Goal: Information Seeking & Learning: Compare options

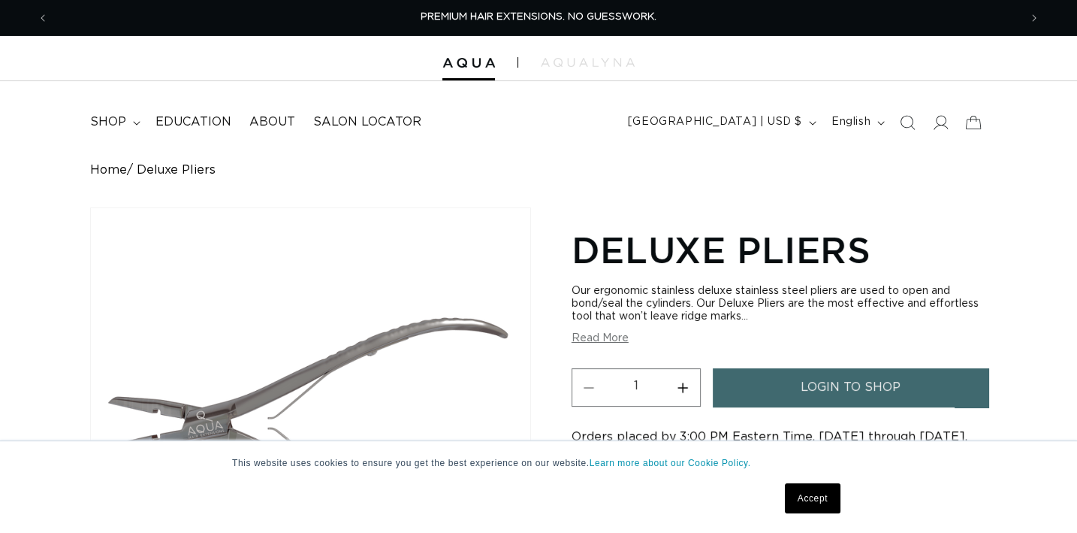
click at [618, 341] on button "Read More" at bounding box center [600, 338] width 57 height 13
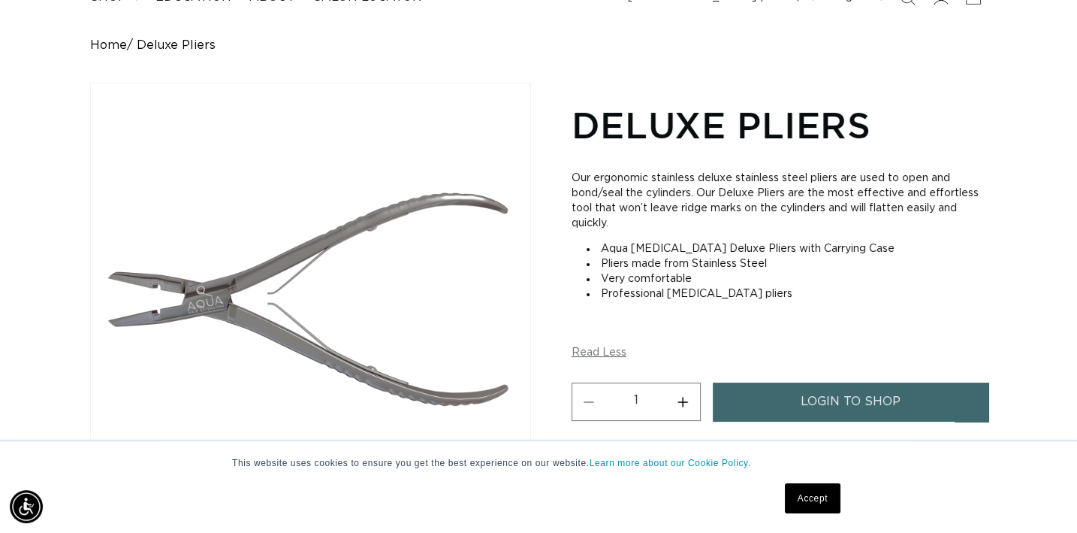
drag, startPoint x: 79, startPoint y: 38, endPoint x: 778, endPoint y: 294, distance: 744.7
click at [778, 294] on div "Home Deluxe Pliers Skip to product information Open media 1 in modal Open media…" at bounding box center [538, 321] width 1077 height 566
copy div "Home Deluxe Pliers Skip to product information Open media 1 in modal Open media…"
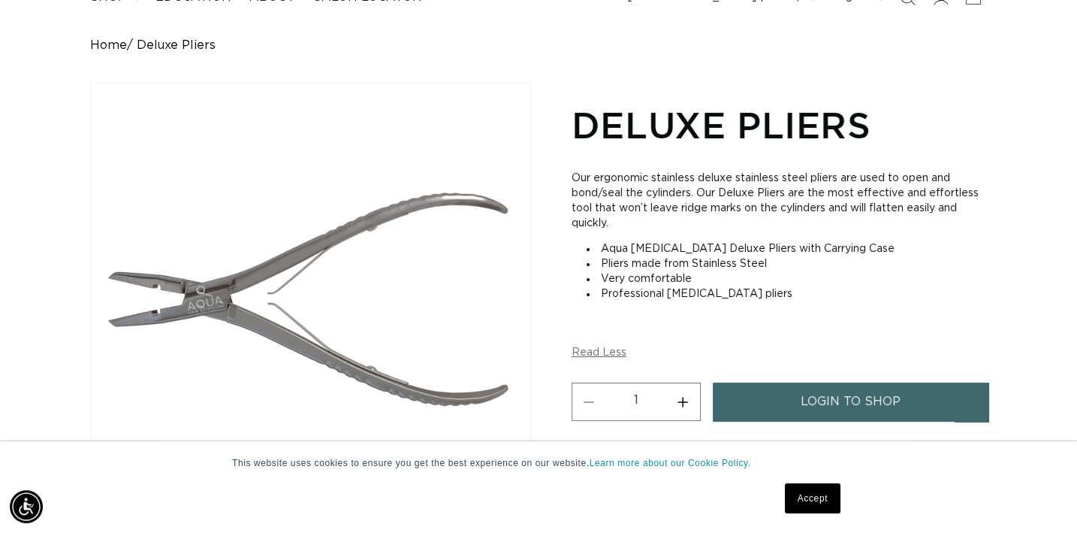
click at [860, 295] on li "Professional hair extensions pliers" at bounding box center [787, 293] width 400 height 15
click at [862, 293] on li "Professional hair extensions pliers" at bounding box center [787, 293] width 400 height 15
click at [914, 107] on h1 "Deluxe Pliers" at bounding box center [779, 124] width 415 height 47
drag, startPoint x: 577, startPoint y: 127, endPoint x: 781, endPoint y: 293, distance: 262.7
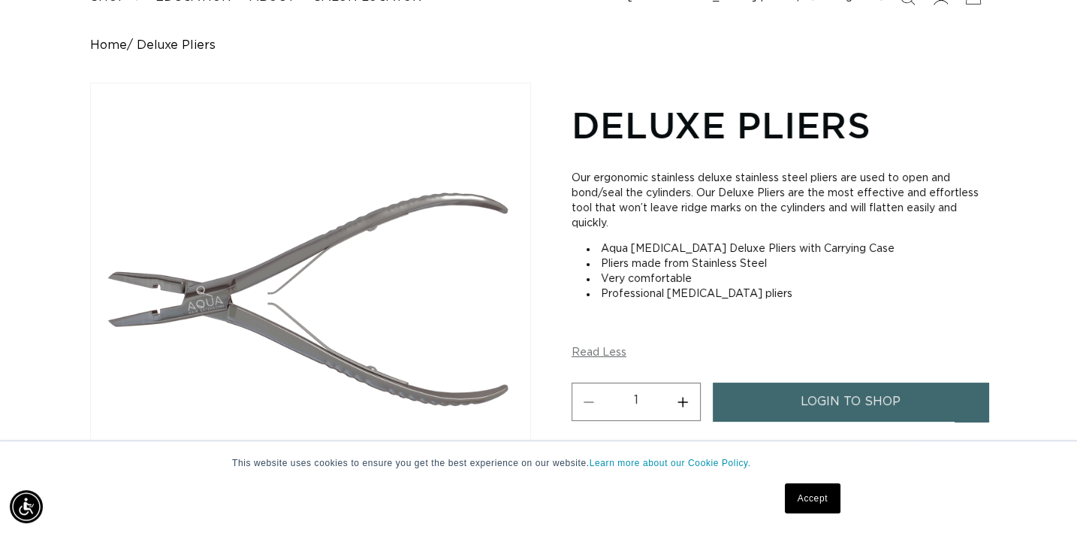
click at [781, 293] on section "Deluxe Pliers Our ergonomic stainless deluxe stainless steel pliers are used to…" at bounding box center [779, 351] width 415 height 507
copy section "Deluxe Pliers Our ergonomic stainless deluxe stainless steel pliers are used to…"
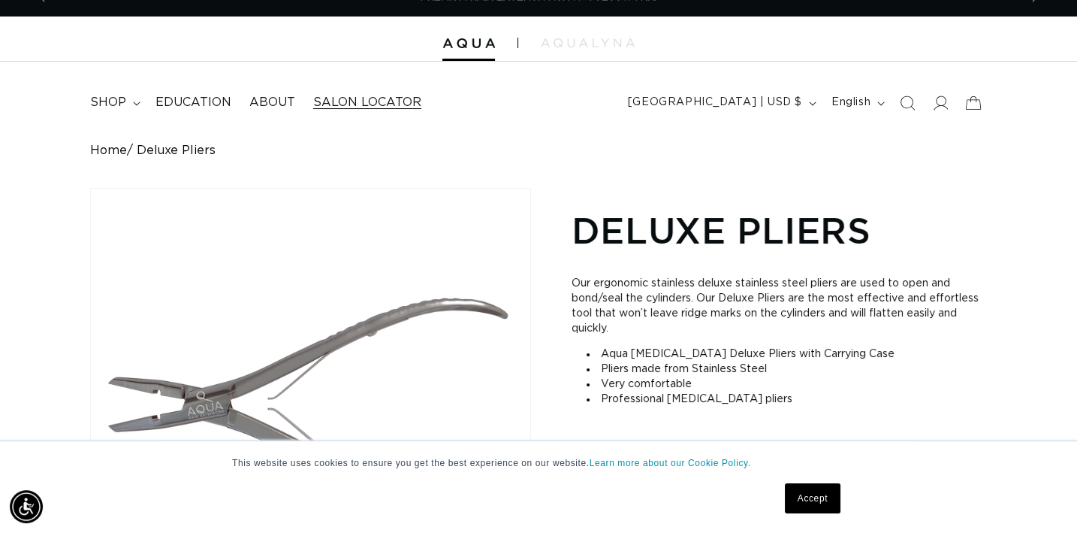
scroll to position [0, 0]
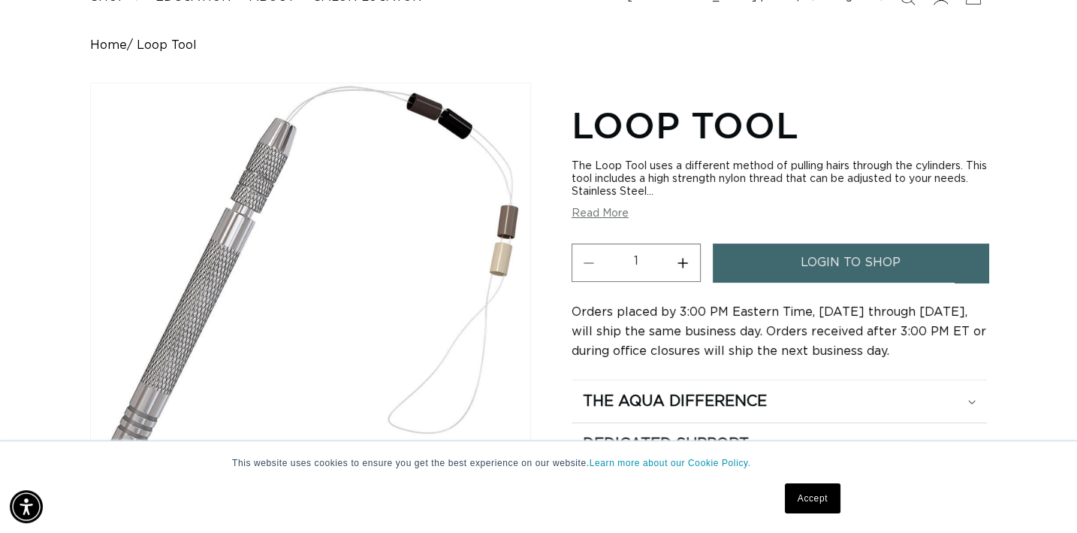
scroll to position [0, 970]
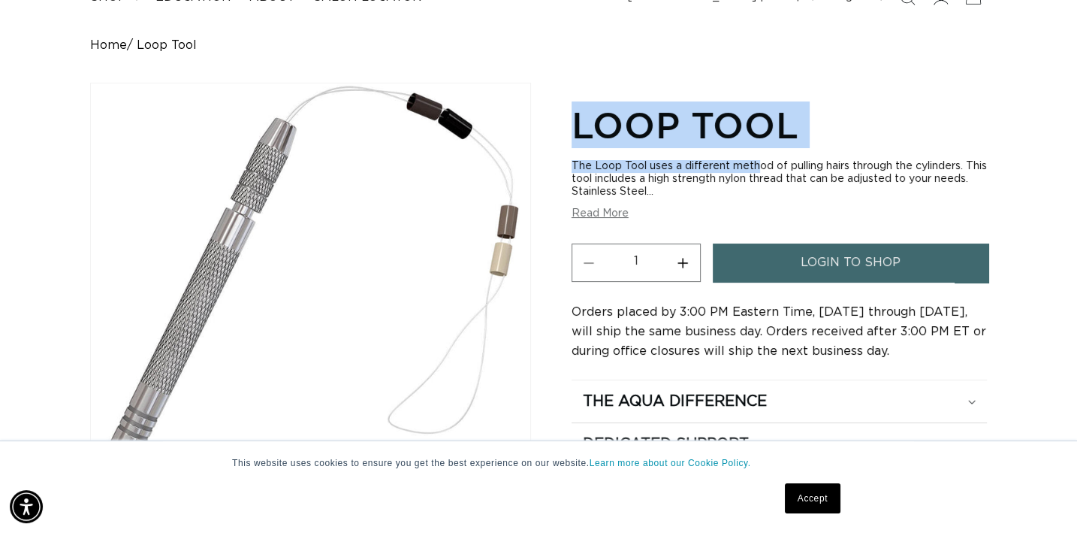
drag, startPoint x: 569, startPoint y: 111, endPoint x: 629, endPoint y: 162, distance: 78.3
click at [629, 162] on div "Skip to product information Open media 1 in modal Open media 2 in modal 1 / of …" at bounding box center [538, 337] width 897 height 509
drag, startPoint x: 629, startPoint y: 162, endPoint x: 615, endPoint y: 210, distance: 49.9
click at [615, 210] on button "Read More" at bounding box center [600, 213] width 57 height 13
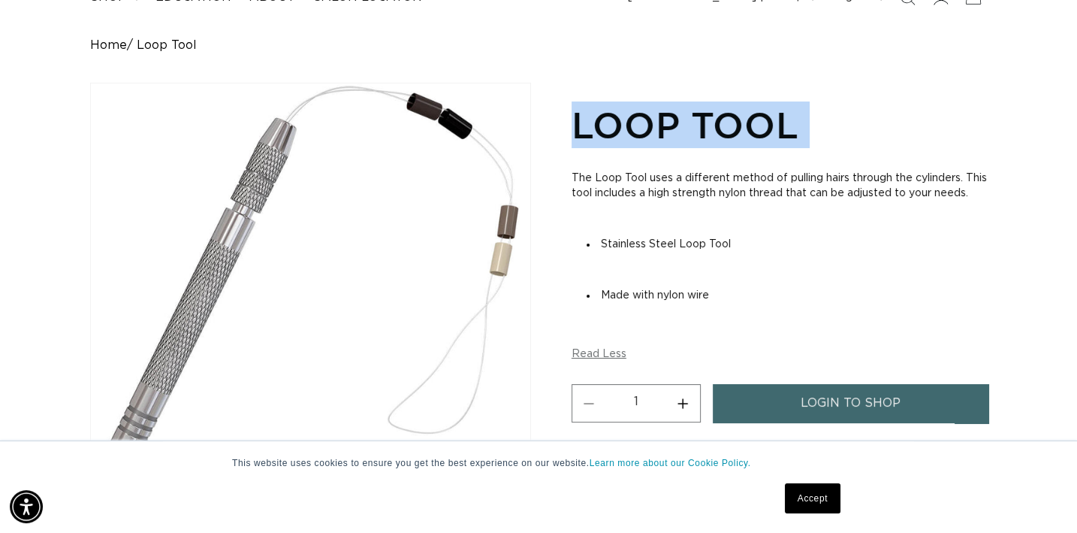
click at [642, 64] on div "Home Loop Tool Skip to product information Open media 1 in modal Open media 2 i…" at bounding box center [538, 322] width 1077 height 568
drag, startPoint x: 633, startPoint y: 76, endPoint x: 654, endPoint y: 89, distance: 25.0
click at [633, 77] on div "Home Loop Tool Skip to product information Open media 1 in modal Open media 2 i…" at bounding box center [538, 322] width 1077 height 568
click at [837, 134] on h1 "Loop Tool" at bounding box center [779, 124] width 415 height 47
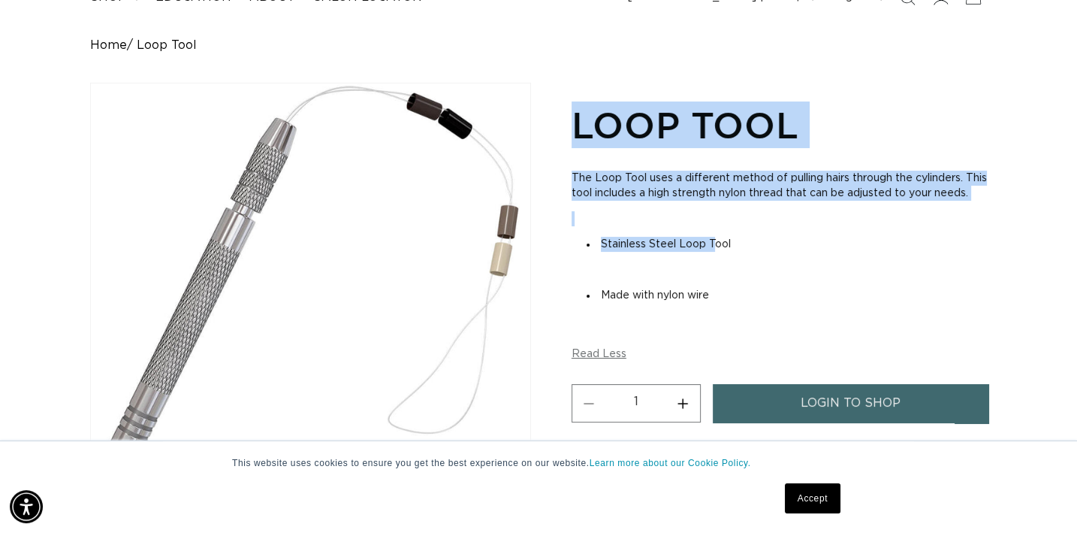
scroll to position [0, 970]
drag, startPoint x: 577, startPoint y: 125, endPoint x: 726, endPoint y: 304, distance: 232.6
click at [726, 304] on section "Loop Tool The Loop Tool uses a different method of pulling hairs through the cy…" at bounding box center [779, 352] width 415 height 509
copy section "Loop Tool The Loop Tool uses a different method of pulling hairs through the cy…"
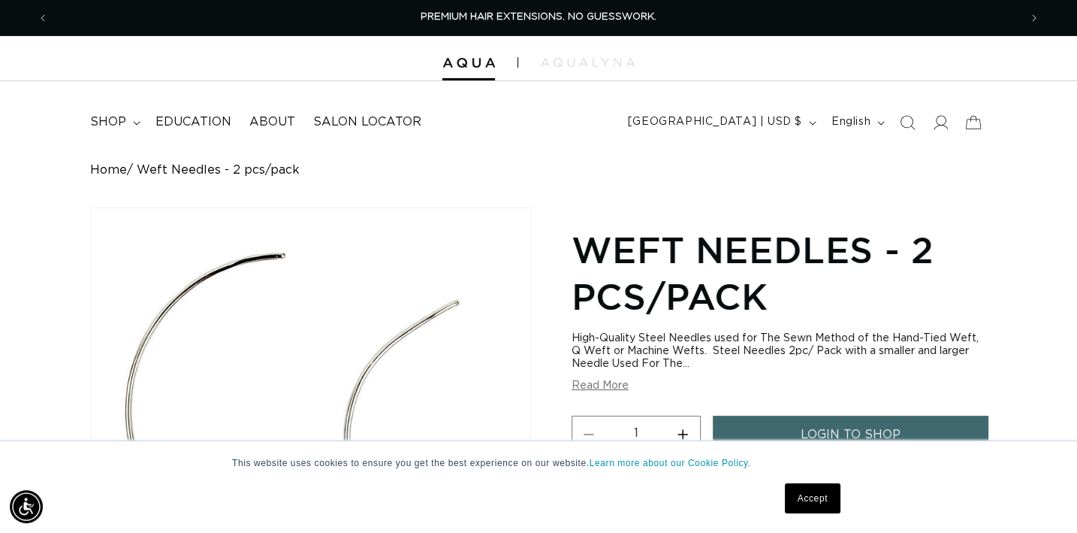
click at [618, 385] on button "Read More" at bounding box center [600, 385] width 57 height 13
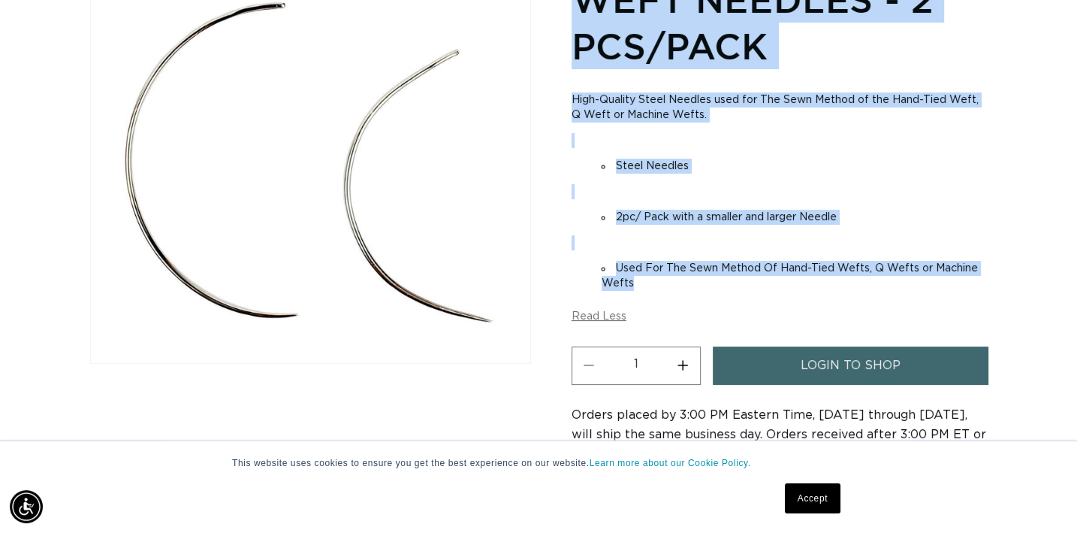
drag, startPoint x: 566, startPoint y: 114, endPoint x: 775, endPoint y: 279, distance: 265.9
click at [775, 279] on div "Skip to product information Open media 1 in modal 1 / of 1 Weft Needles - 2 pcs…" at bounding box center [538, 263] width 897 height 612
copy section "Weft Needles - 2 pcs/pack High-Quality Steel Needles used for The Sewn Method o…"
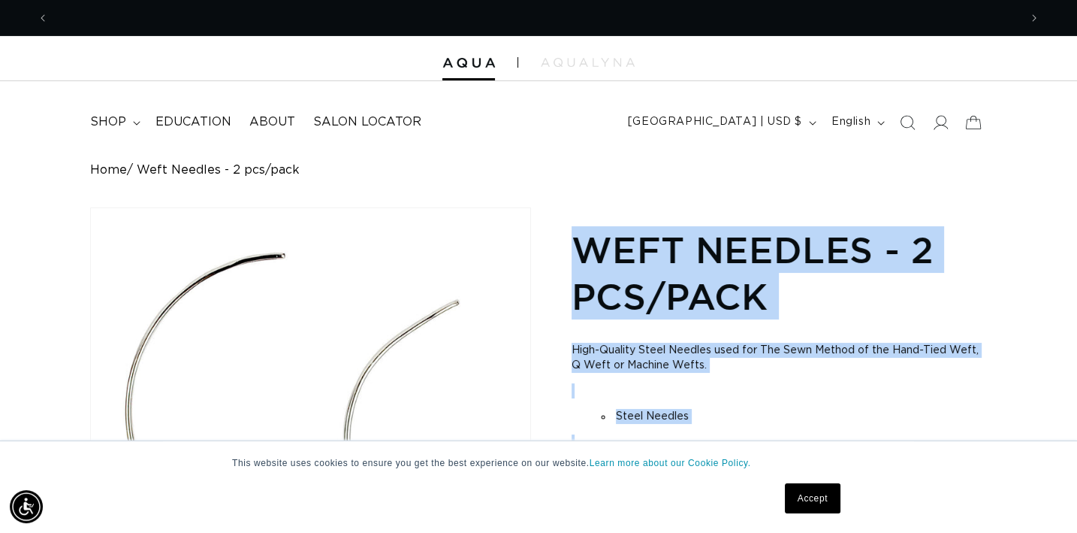
scroll to position [0, 970]
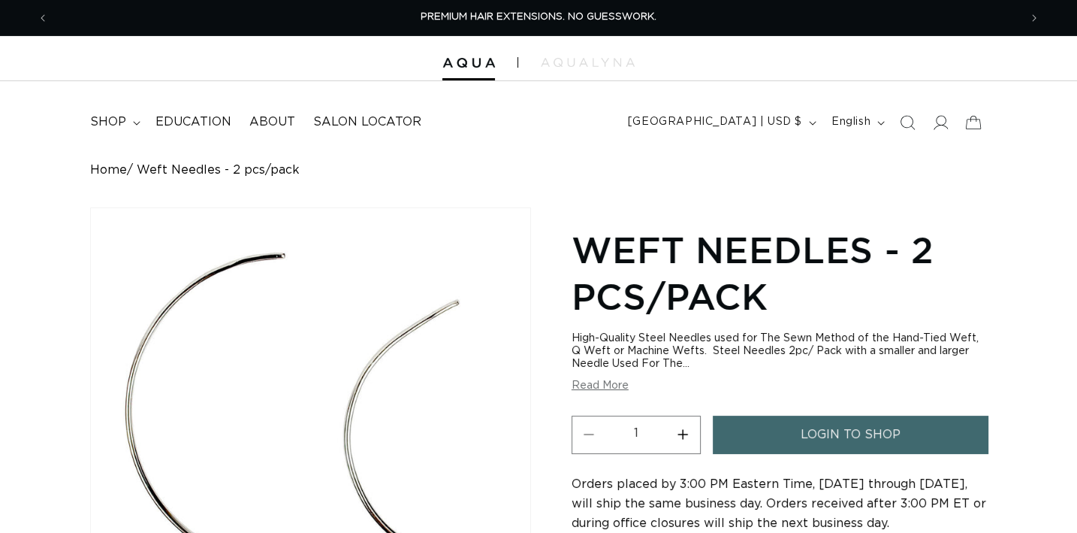
click at [818, 293] on h1 "Weft Needles - 2 pcs/pack" at bounding box center [779, 273] width 415 height 94
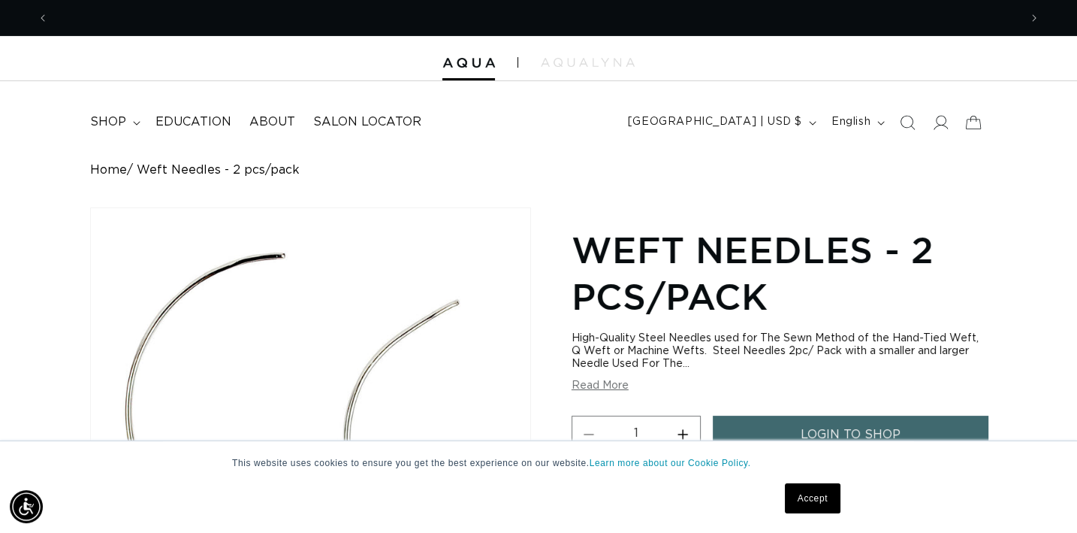
scroll to position [0, 970]
click at [619, 382] on button "Read More" at bounding box center [600, 385] width 57 height 13
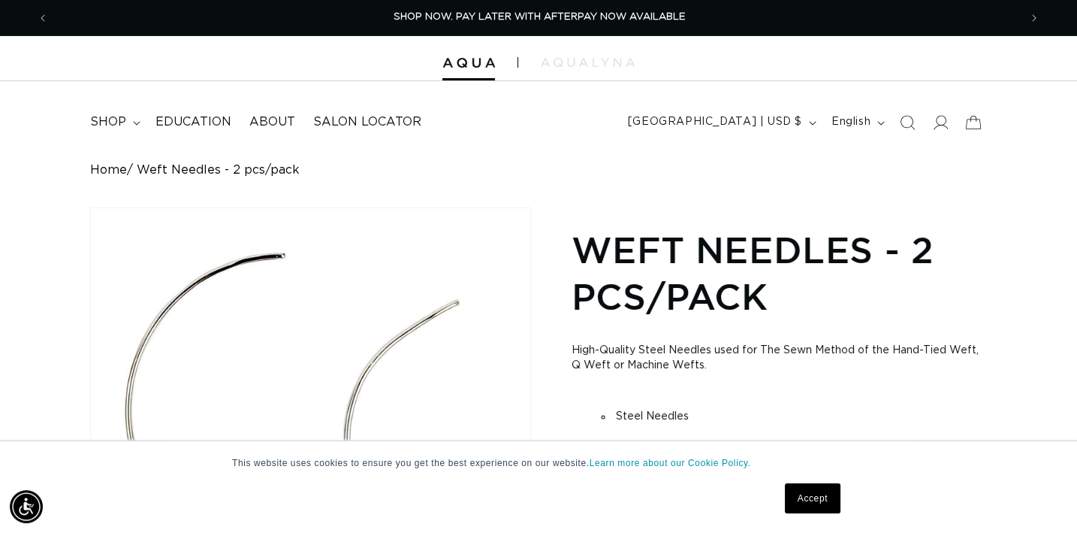
click at [574, 239] on h1 "Weft Needles - 2 pcs/pack" at bounding box center [779, 273] width 415 height 94
click at [575, 246] on h1 "Weft Needles - 2 pcs/pack" at bounding box center [779, 273] width 415 height 94
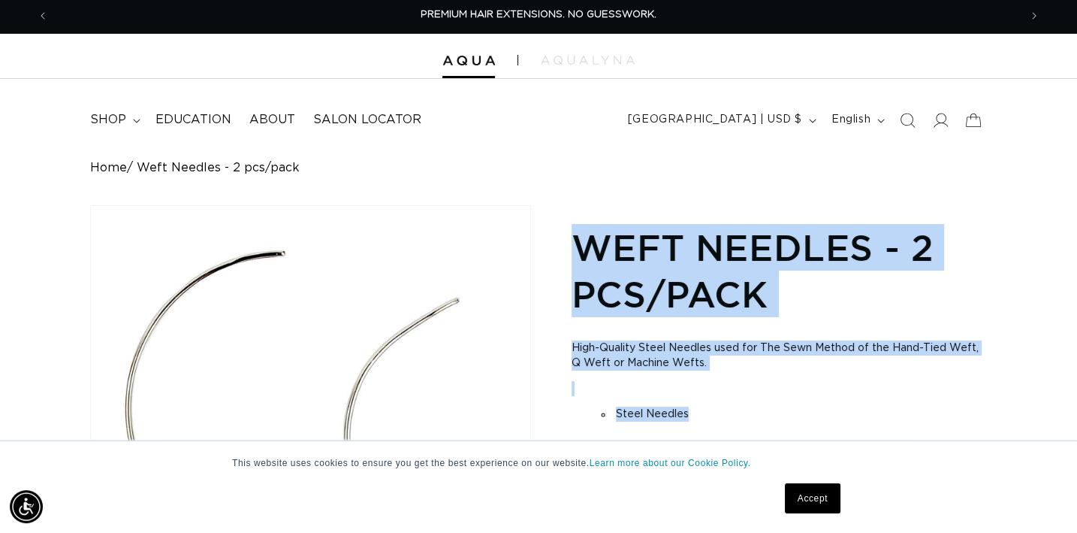
scroll to position [125, 0]
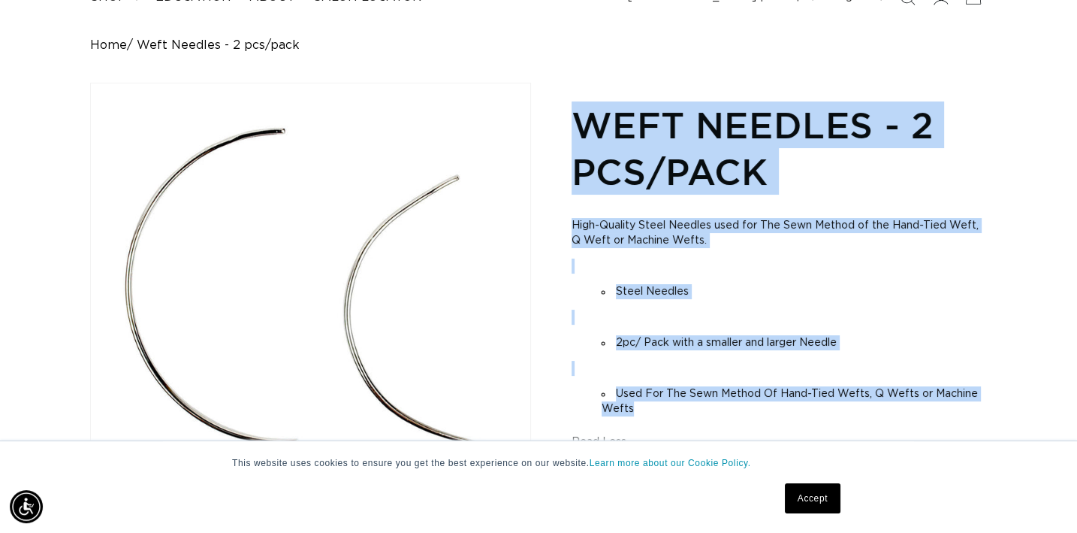
drag, startPoint x: 573, startPoint y: 246, endPoint x: 700, endPoint y: 409, distance: 206.1
click at [700, 409] on section "Weft Needles - 2 pcs/pack High-Quality Steel Needles used for The Sewn Method o…" at bounding box center [779, 396] width 415 height 597
copy section "Weft Needles - 2 pcs/pack High-Quality Steel Needles used for The Sewn Method o…"
click at [814, 183] on h1 "Weft Needles - 2 pcs/pack" at bounding box center [779, 148] width 415 height 94
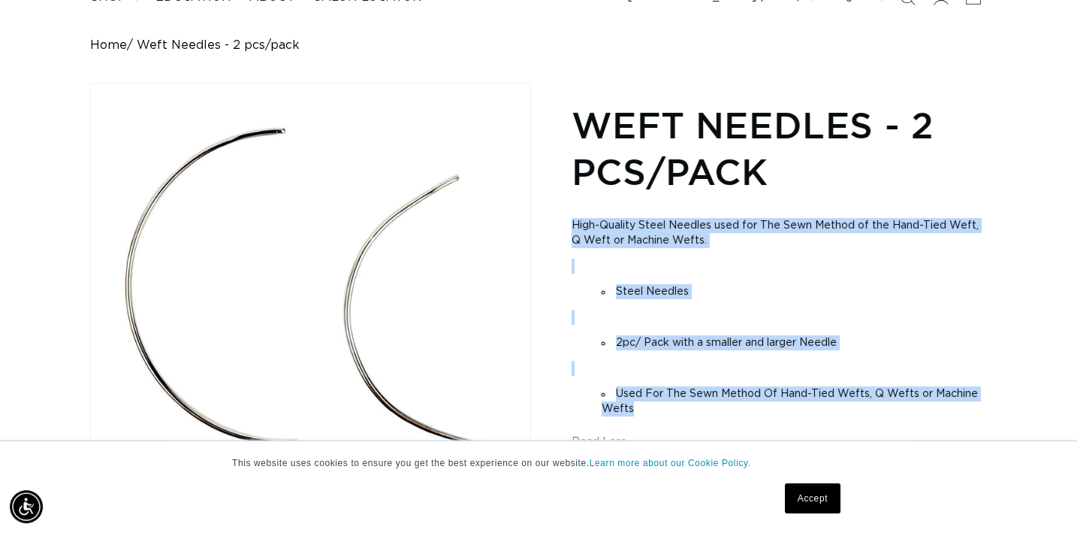
scroll to position [0, 0]
drag, startPoint x: 574, startPoint y: 225, endPoint x: 690, endPoint y: 406, distance: 215.3
click at [690, 406] on div "High-Quality Steel Needles used for The Sewn Method of the Hand-Tied Weft, Q We…" at bounding box center [779, 316] width 415 height 219
copy div "High-Quality Steel Needles used for The Sewn Method of the Hand-Tied Weft, Q We…"
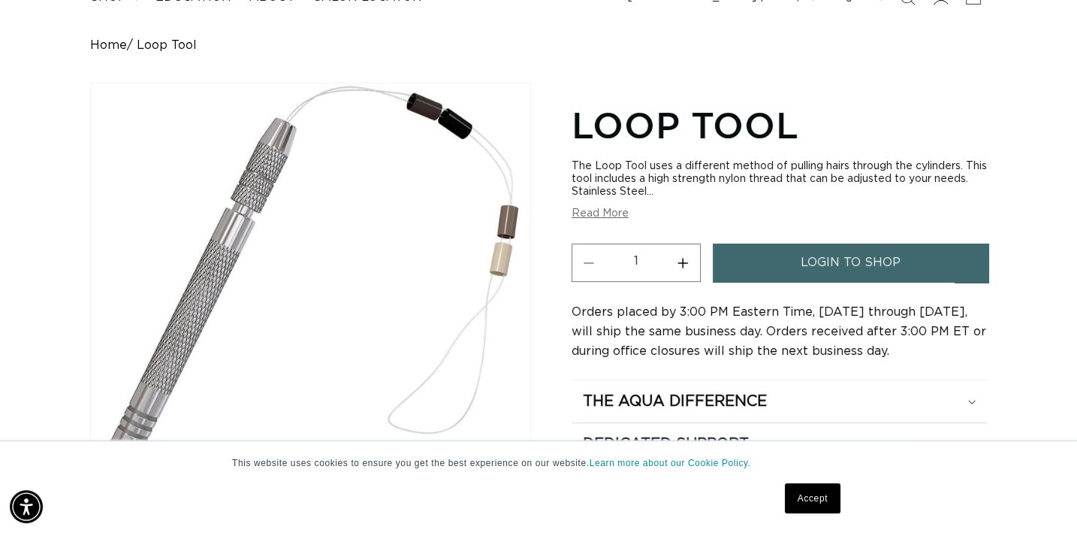
click at [611, 210] on button "Read More" at bounding box center [600, 213] width 57 height 13
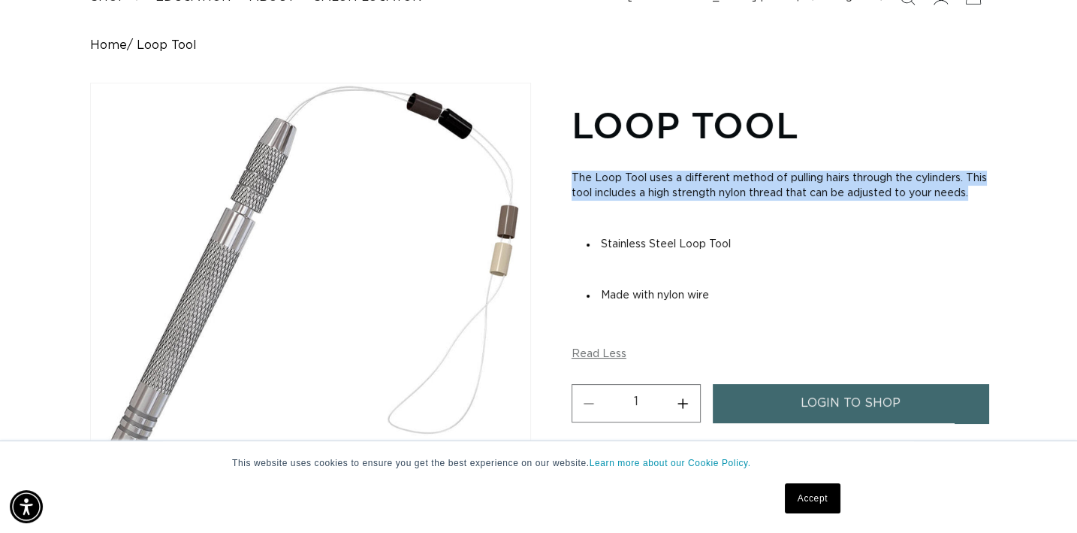
scroll to position [0, 1941]
drag, startPoint x: 573, startPoint y: 177, endPoint x: 612, endPoint y: 209, distance: 49.6
click at [612, 201] on p "The Loop Tool uses a different method of pulling hairs through the cylinders. T…" at bounding box center [779, 186] width 415 height 30
copy p "The Loop Tool uses a different method of pulling hairs through the cylinders. T…"
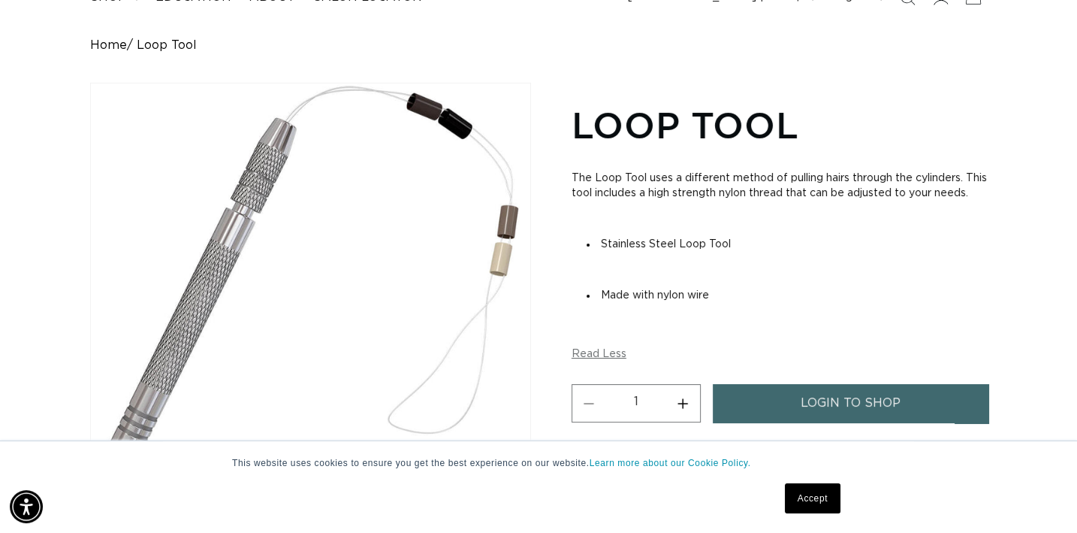
click at [638, 219] on div "The Loop Tool uses a different method of pulling hairs through the cylinders. T…" at bounding box center [779, 249] width 415 height 179
drag, startPoint x: 594, startPoint y: 227, endPoint x: 719, endPoint y: 310, distance: 150.7
click at [719, 310] on div "The Loop Tool uses a different method of pulling hairs through the cylinders. T…" at bounding box center [779, 249] width 415 height 179
copy div "Stainless Steel Loop Tool Made with nylon wire"
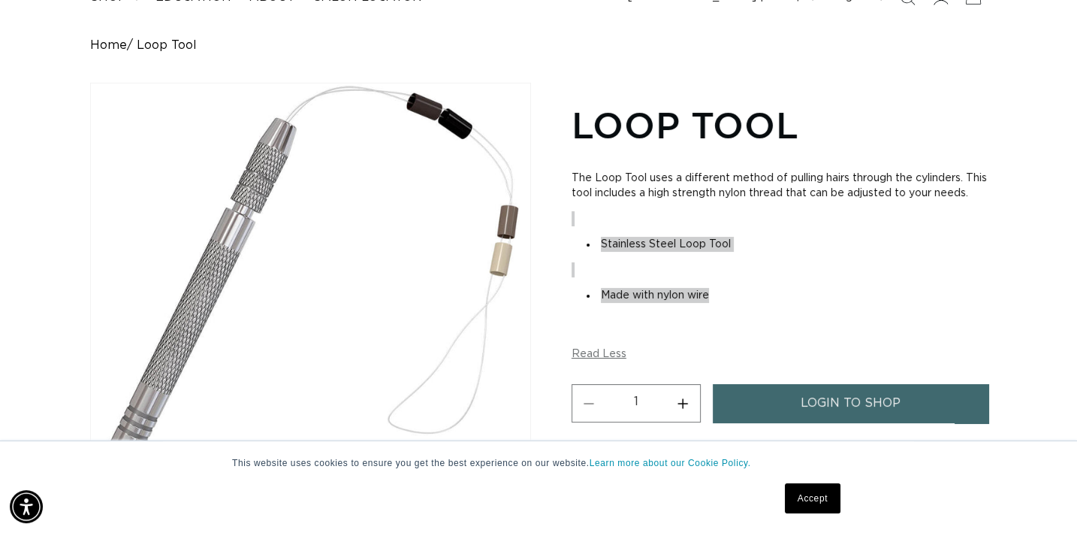
scroll to position [0, 1941]
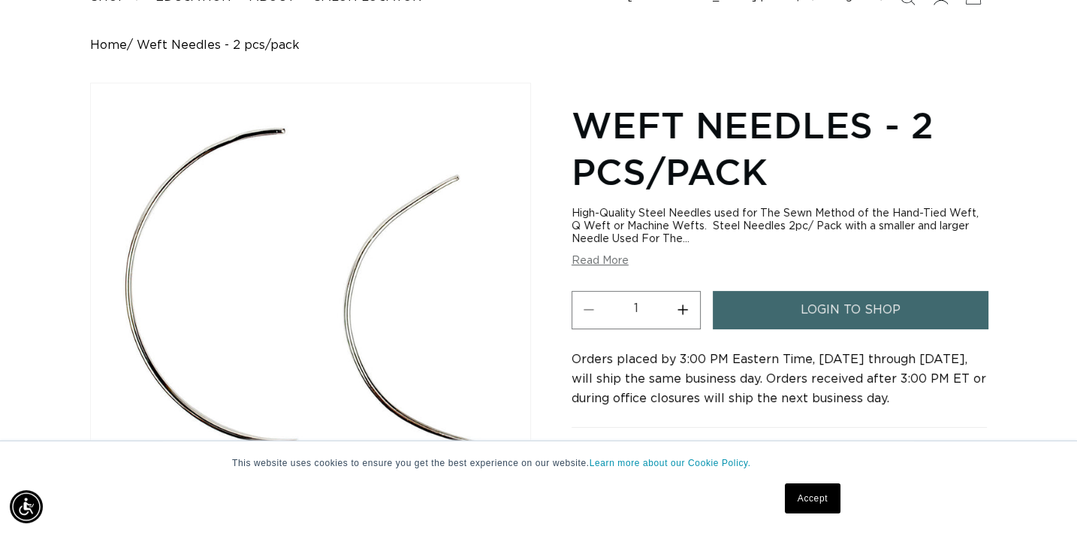
click at [610, 262] on button "Read More" at bounding box center [600, 261] width 57 height 13
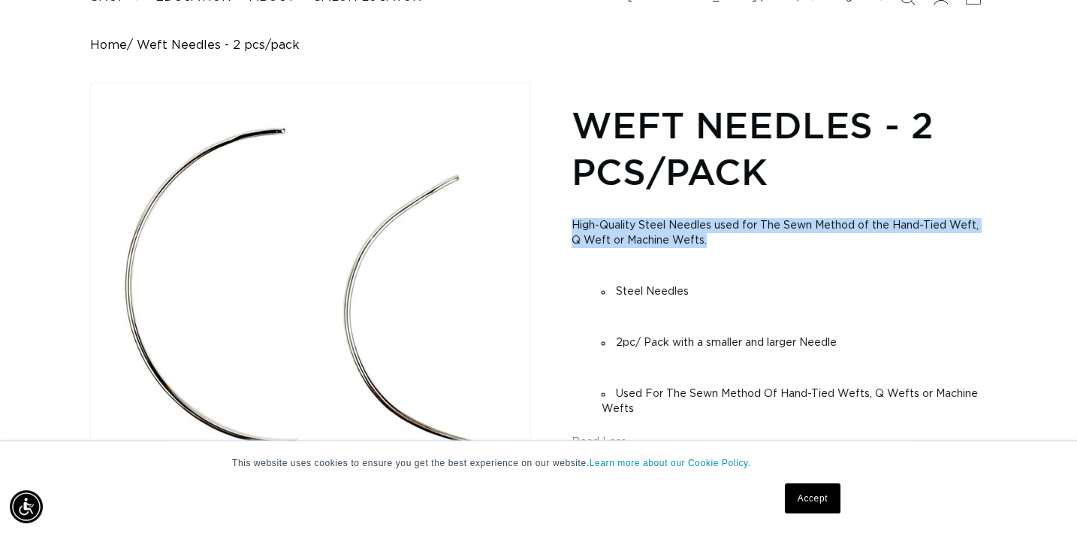
scroll to position [0, 1941]
drag, startPoint x: 572, startPoint y: 220, endPoint x: 707, endPoint y: 238, distance: 136.4
click at [707, 238] on p "High-Quality Steel Needles used for The Sewn Method of the Hand-Tied Weft, Q We…" at bounding box center [779, 233] width 415 height 30
copy p "High-Quality Steel Needles used for The Sewn Method of the Hand-Tied Weft, Q We…"
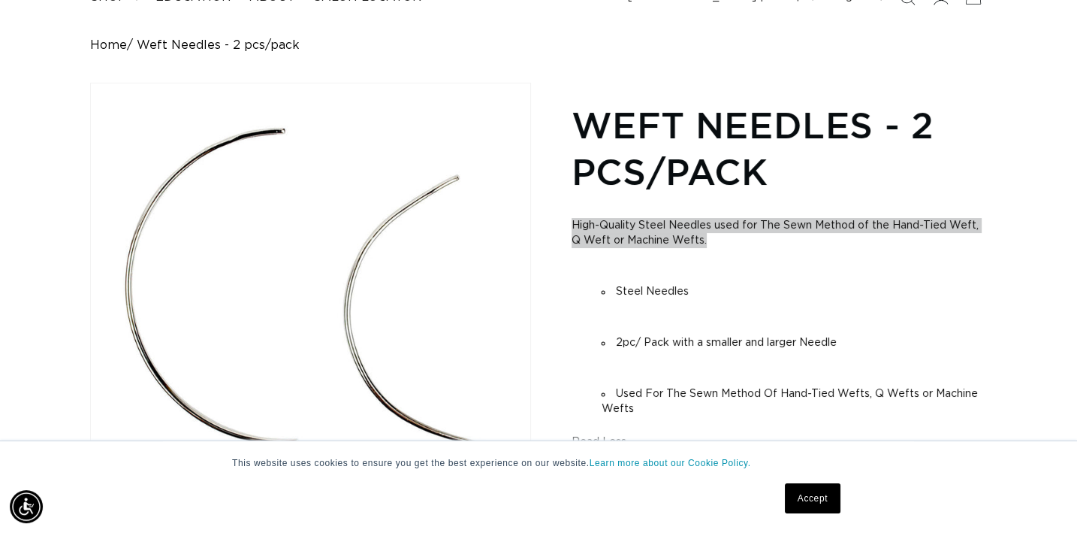
scroll to position [0, 970]
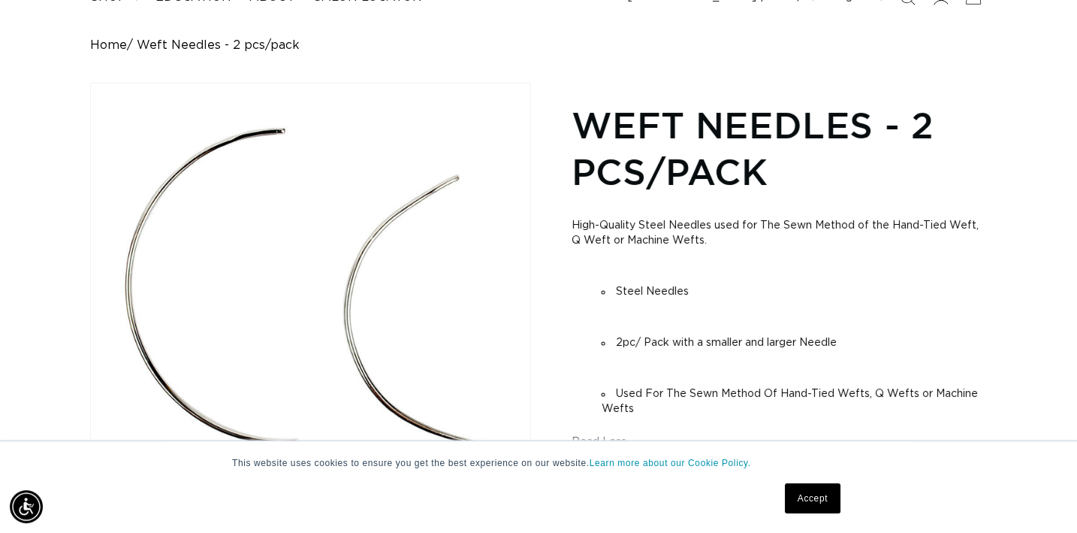
click at [799, 248] on div "High-Quality Steel Needles used for The Sewn Method of the Hand-Tied Weft, Q We…" at bounding box center [779, 316] width 415 height 219
drag, startPoint x: 597, startPoint y: 272, endPoint x: 751, endPoint y: 310, distance: 159.3
click at [752, 311] on div "High-Quality Steel Needles used for The Sewn Method of the Hand-Tied Weft, Q We…" at bounding box center [779, 316] width 415 height 219
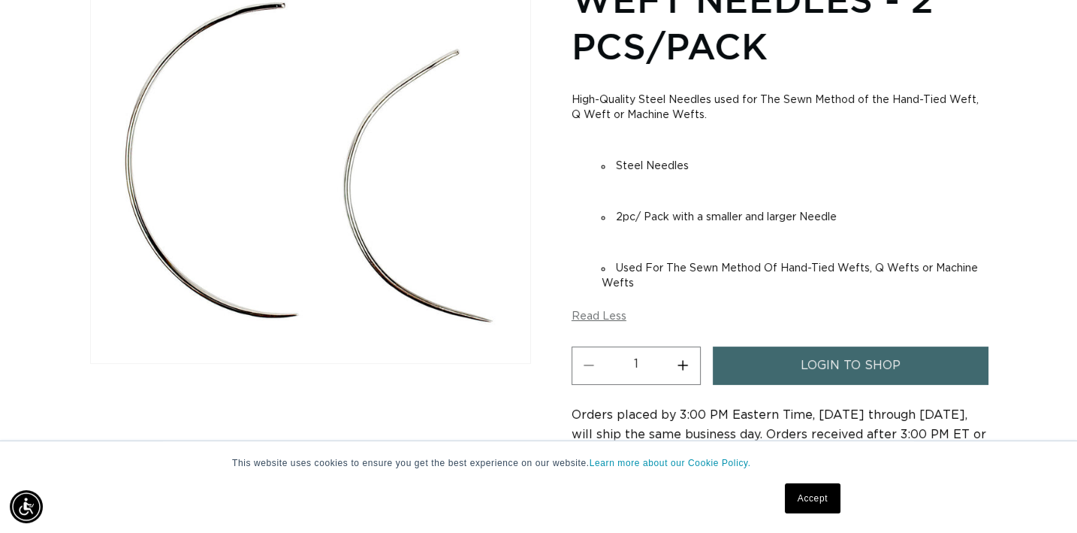
scroll to position [0, 970]
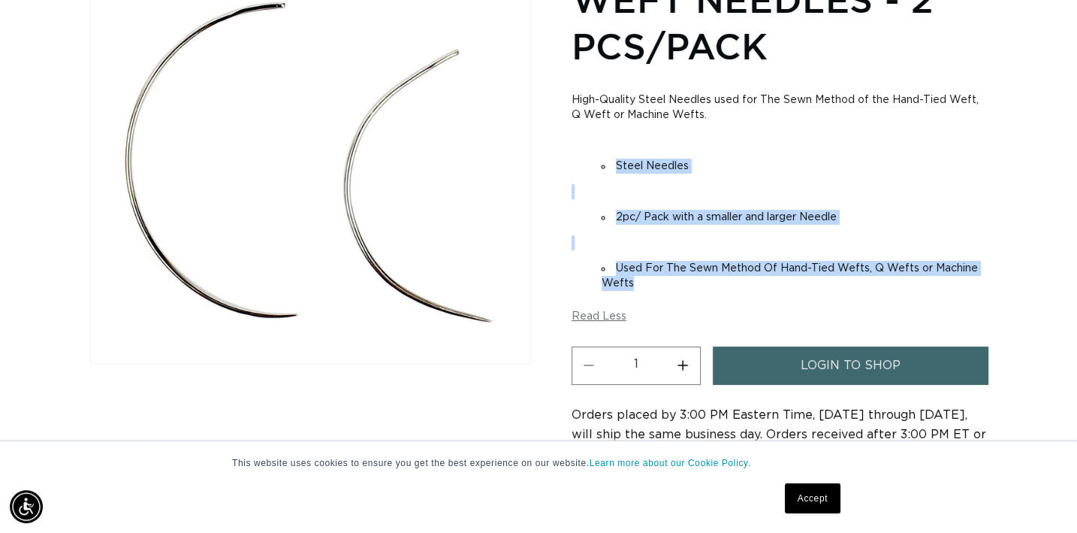
drag, startPoint x: 608, startPoint y: 159, endPoint x: 699, endPoint y: 280, distance: 151.3
click at [699, 280] on div "High-Quality Steel Needles used for The Sewn Method of the Hand-Tied Weft, Q We…" at bounding box center [779, 191] width 415 height 219
copy div "Steel Needles 2pc/ Pack with a smaller and larger Needle Used For The Sewn Meth…"
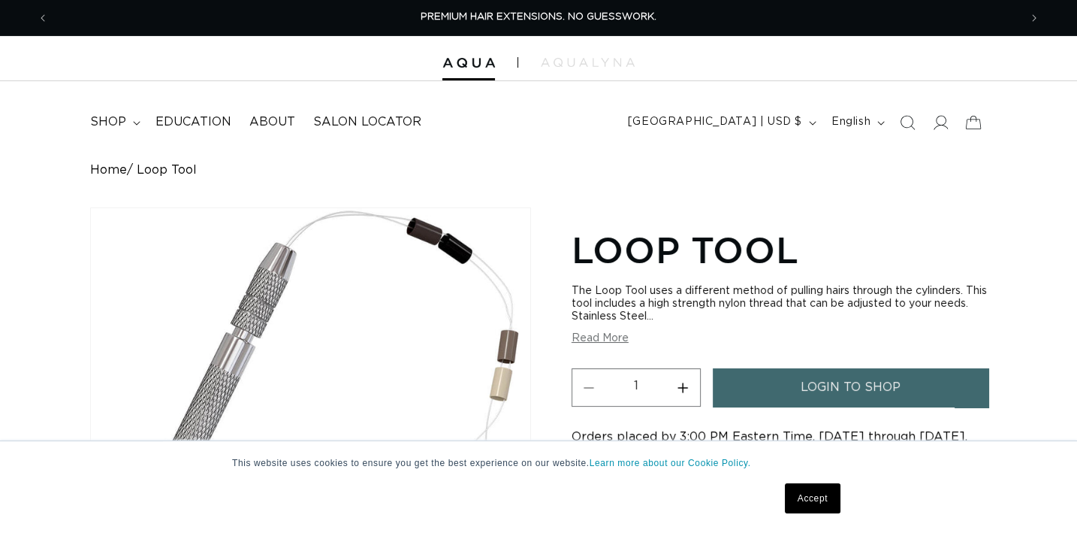
click at [622, 337] on button "Read More" at bounding box center [600, 338] width 57 height 13
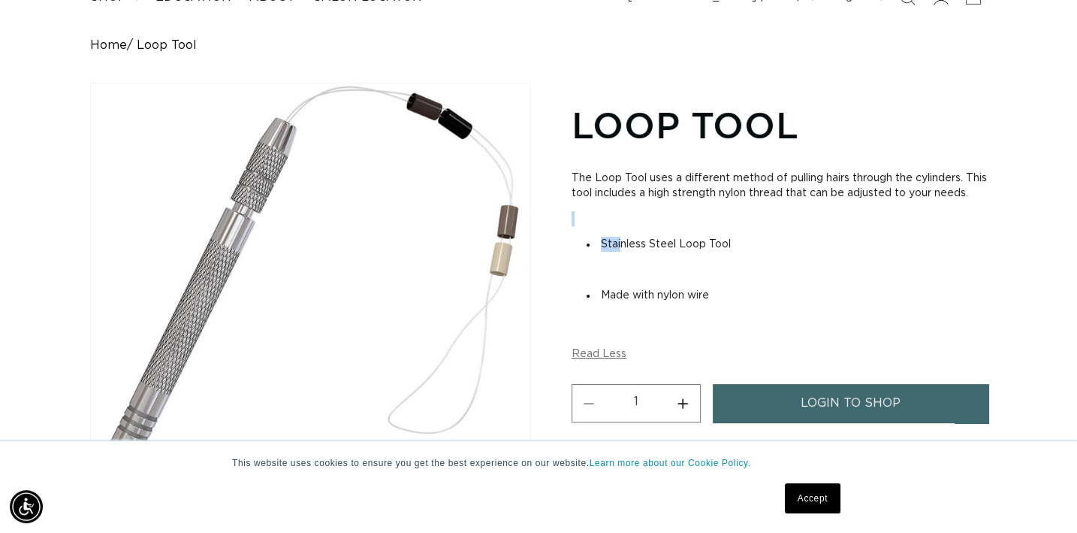
scroll to position [0, 1941]
drag, startPoint x: 583, startPoint y: 234, endPoint x: 717, endPoint y: 304, distance: 150.9
click at [717, 304] on div "The Loop Tool uses a different method of pulling hairs through the cylinders. T…" at bounding box center [779, 249] width 415 height 179
copy div "Stainless Steel Loop Tool Made with nylon wire"
